Goal: Information Seeking & Learning: Learn about a topic

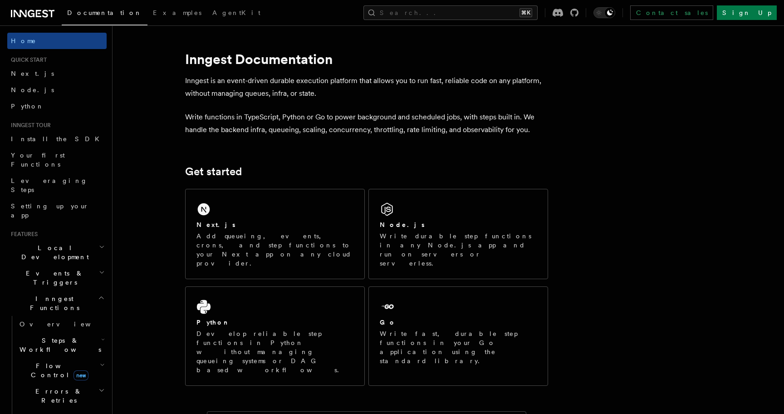
scroll to position [142, 0]
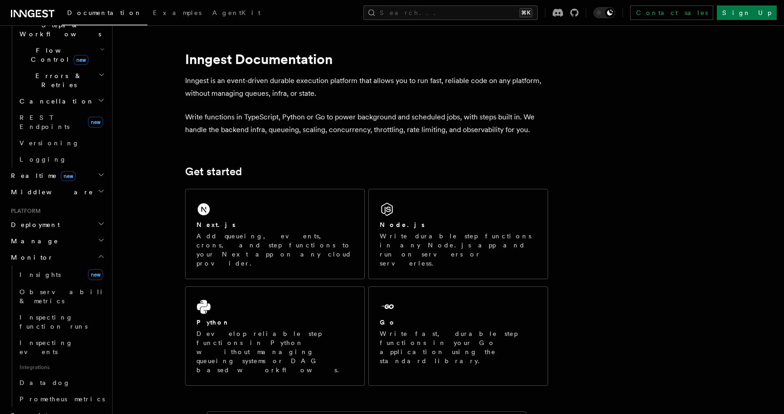
scroll to position [445, 0]
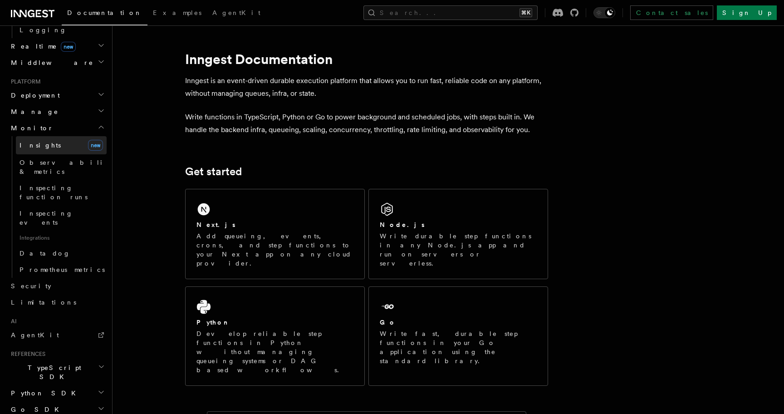
click at [45, 136] on link "Insights new" at bounding box center [61, 145] width 91 height 18
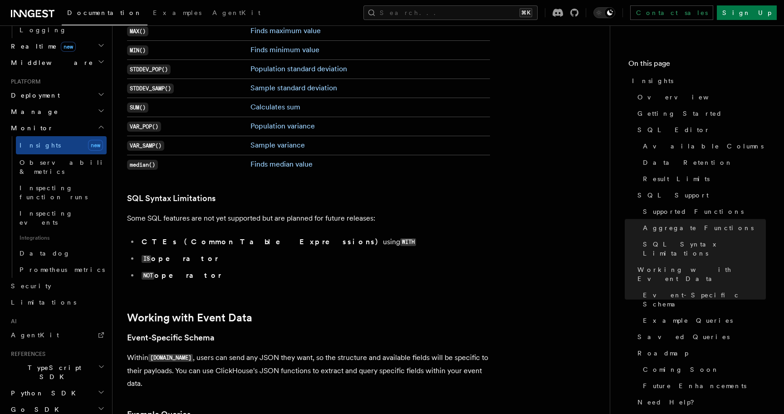
scroll to position [2091, 0]
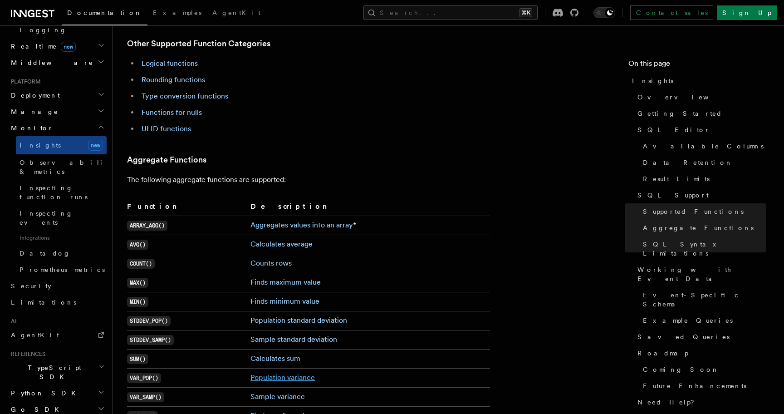
click at [273, 373] on link "Population variance" at bounding box center [283, 377] width 64 height 9
